Goal: Transaction & Acquisition: Purchase product/service

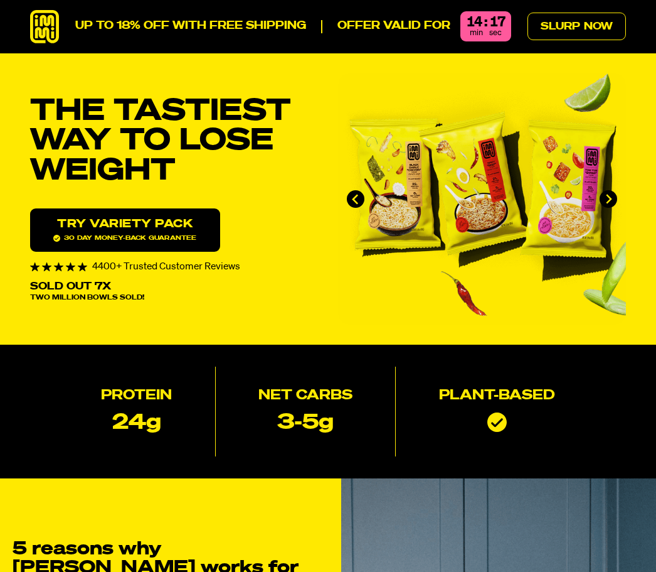
click at [168, 242] on link "Try variety Pack 30 day money-back guarantee" at bounding box center [125, 229] width 190 height 43
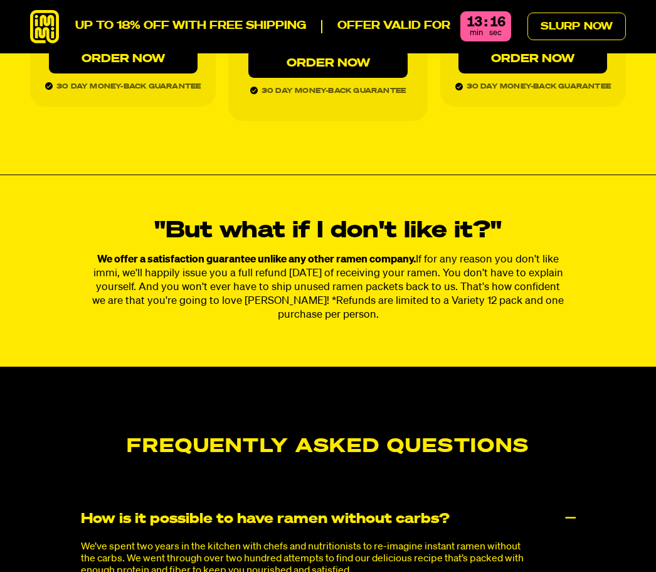
scroll to position [5620, 0]
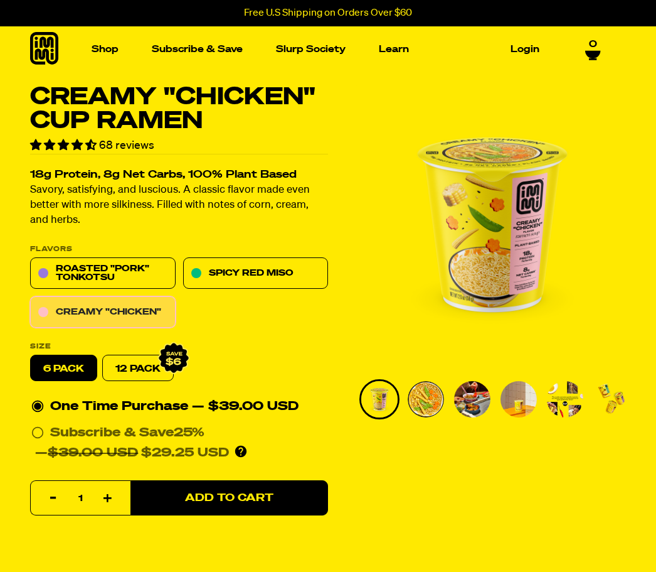
click at [146, 312] on link "Creamy "Chicken"" at bounding box center [103, 312] width 146 height 31
